Goal: Book appointment/travel/reservation

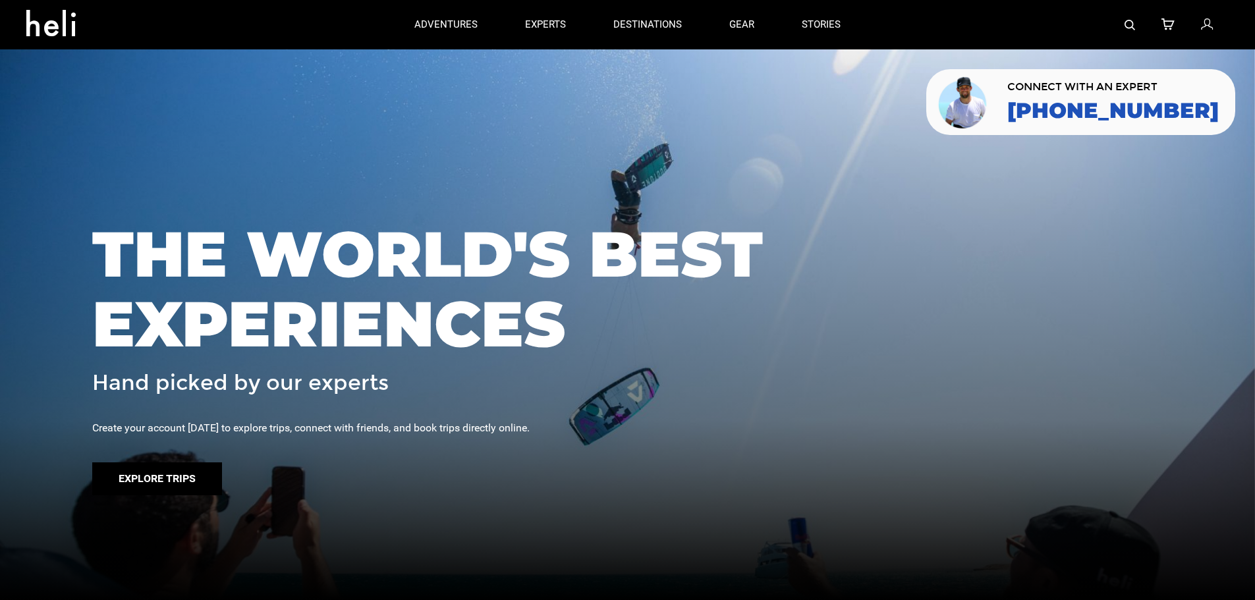
click at [189, 484] on button "Explore Trips" at bounding box center [157, 479] width 130 height 33
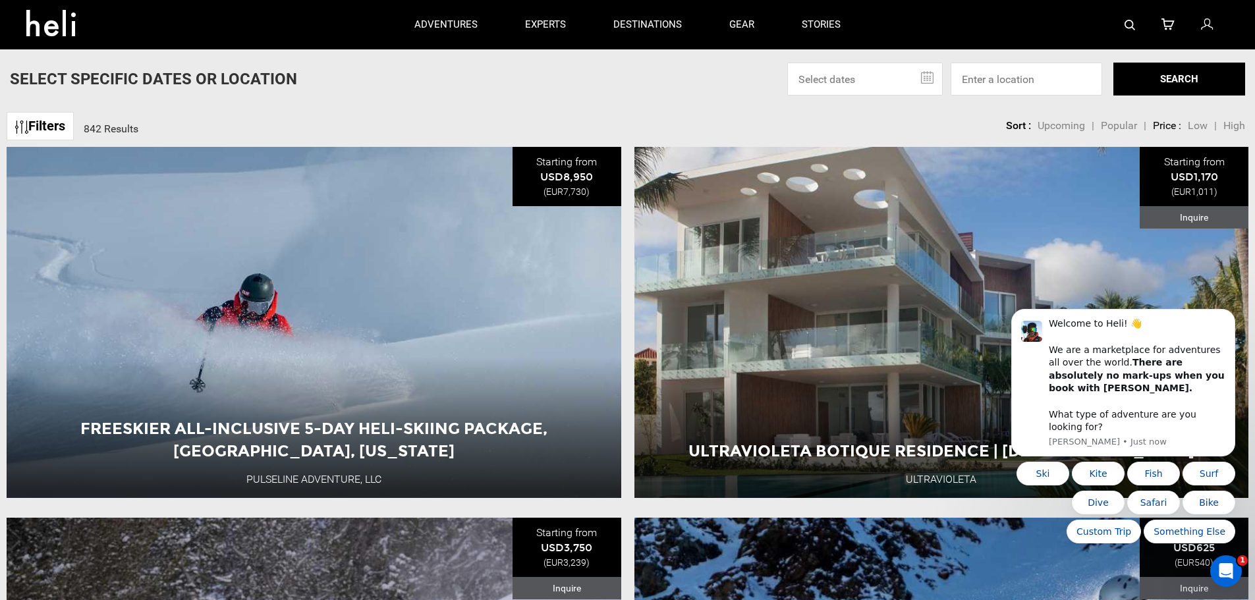
drag, startPoint x: 527, startPoint y: 412, endPoint x: 586, endPoint y: 70, distance: 346.3
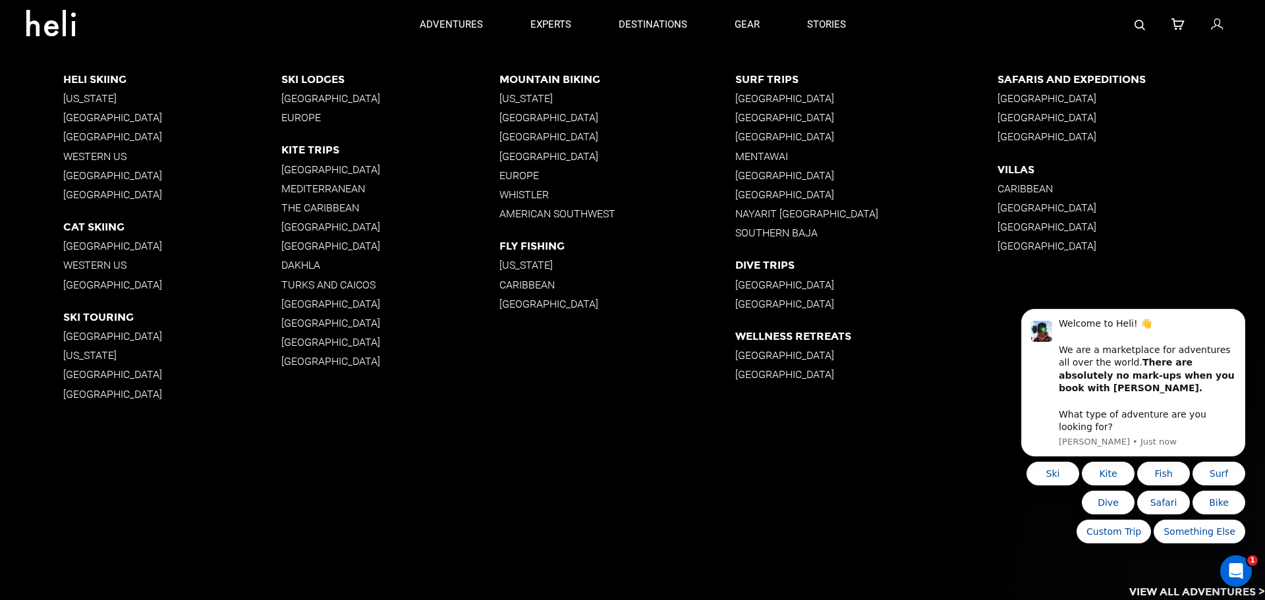
click at [292, 228] on p "[GEOGRAPHIC_DATA]" at bounding box center [390, 227] width 218 height 13
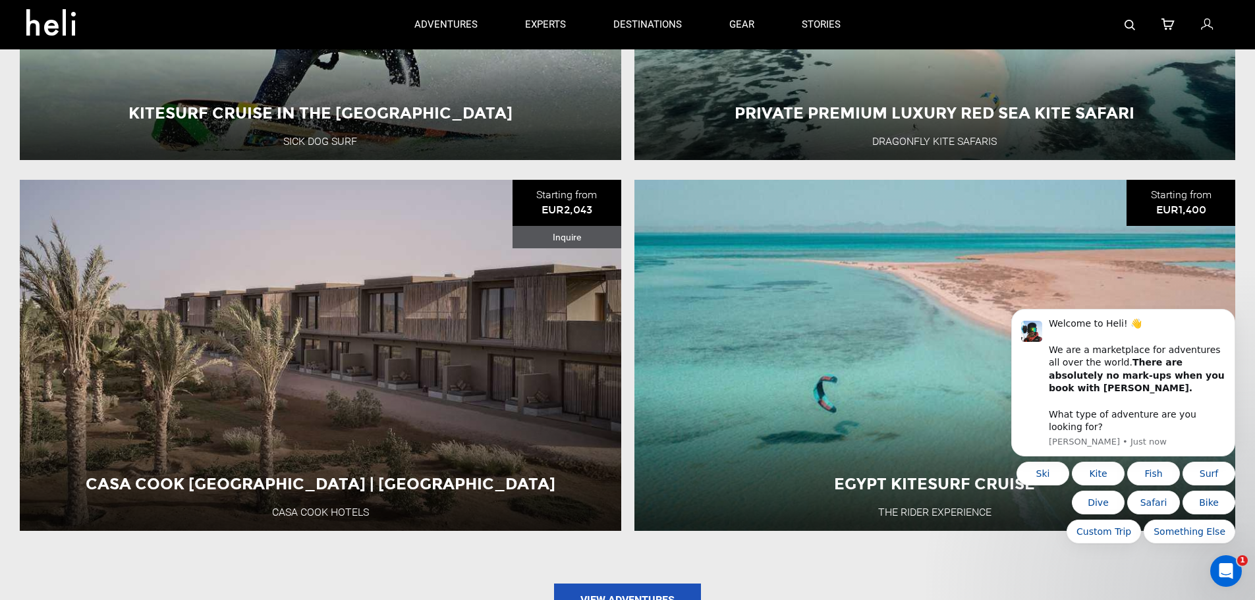
scroll to position [1681, 0]
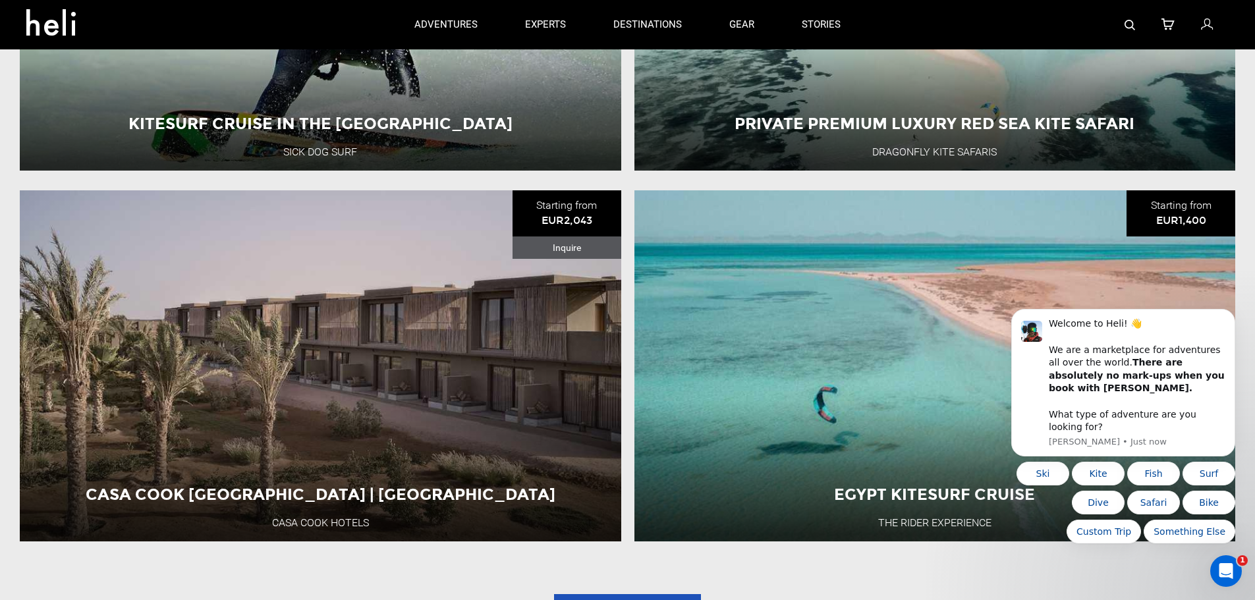
drag, startPoint x: 247, startPoint y: 432, endPoint x: 219, endPoint y: 405, distance: 39.6
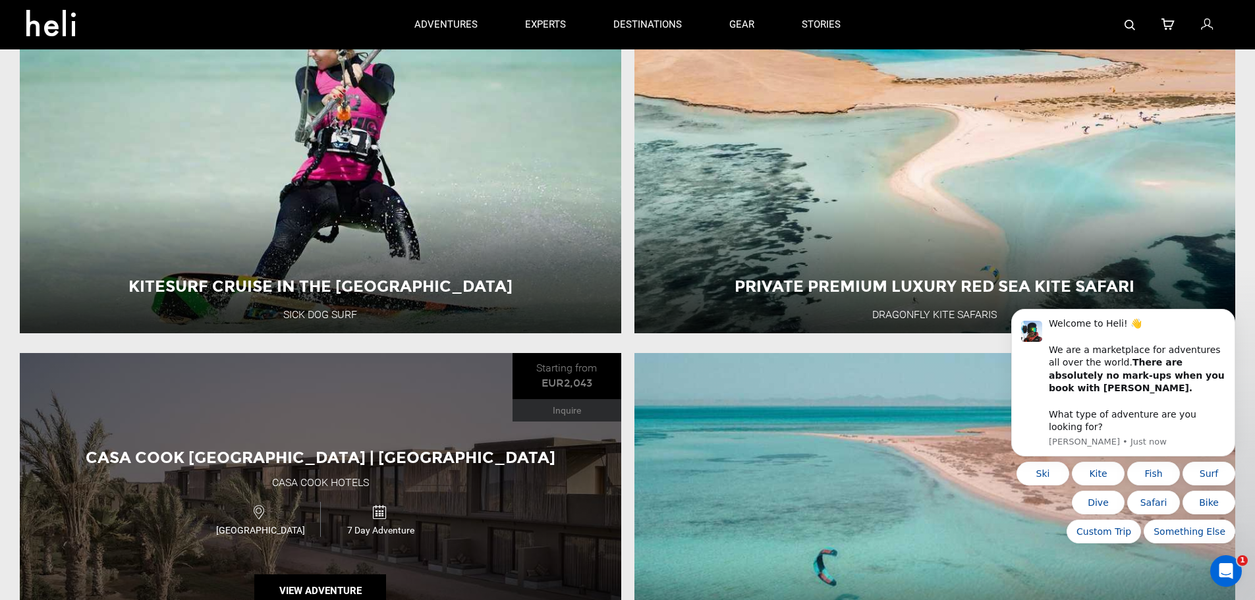
scroll to position [1352, 0]
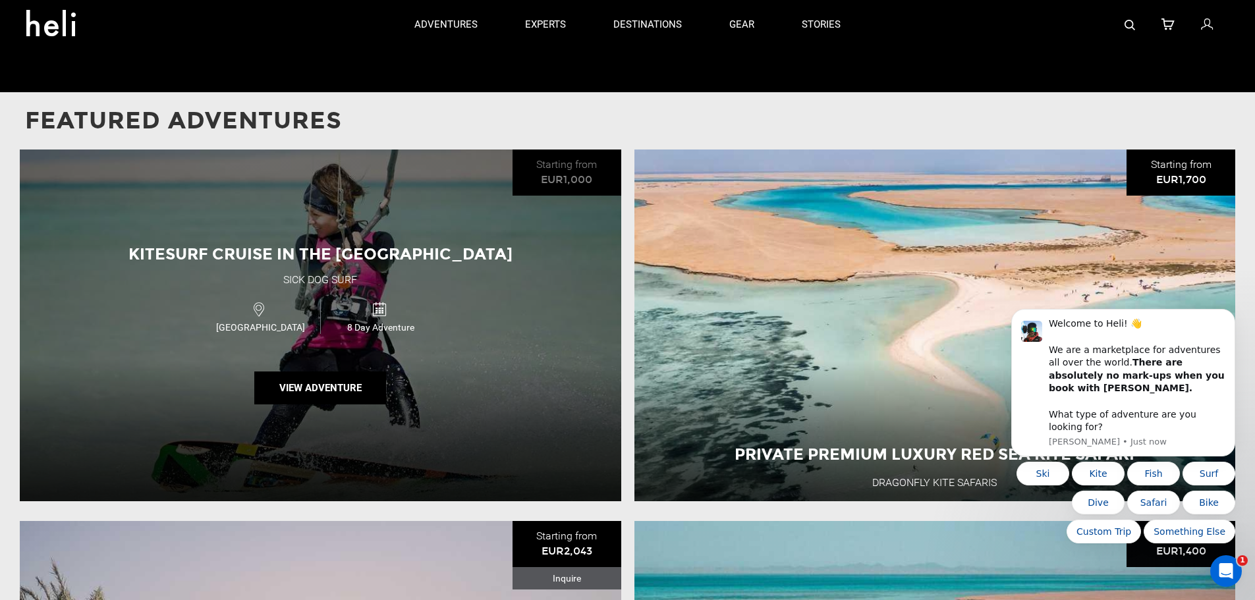
click at [310, 264] on span "Kitesurf Cruise in the [GEOGRAPHIC_DATA]" at bounding box center [320, 253] width 384 height 19
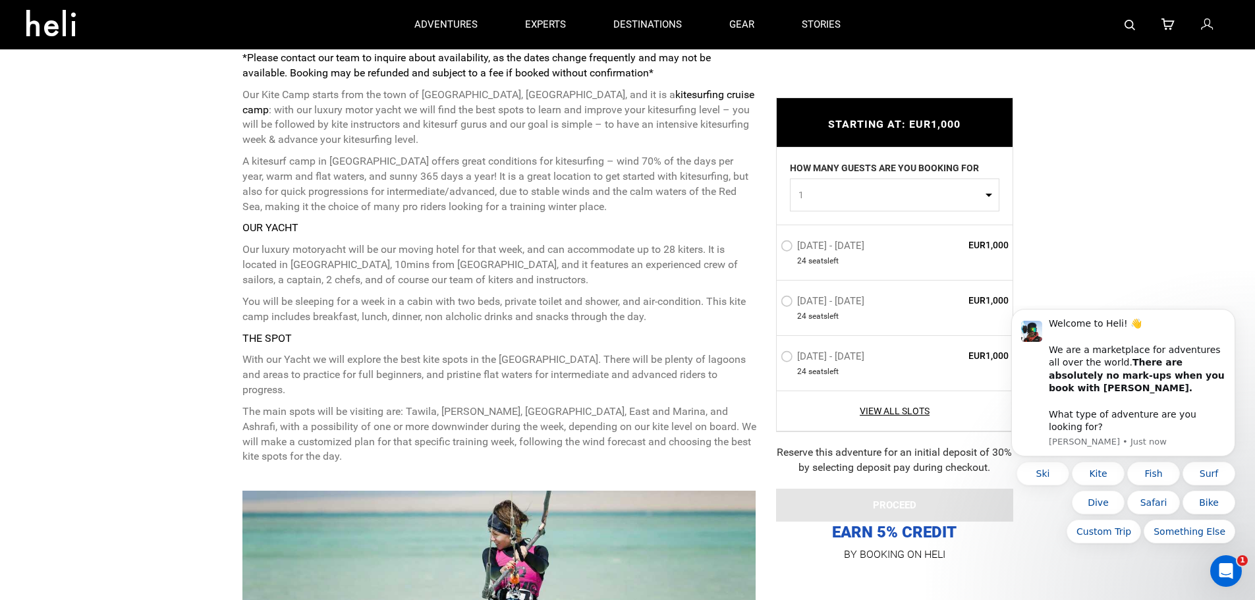
scroll to position [461, 0]
